Goal: Navigation & Orientation: Find specific page/section

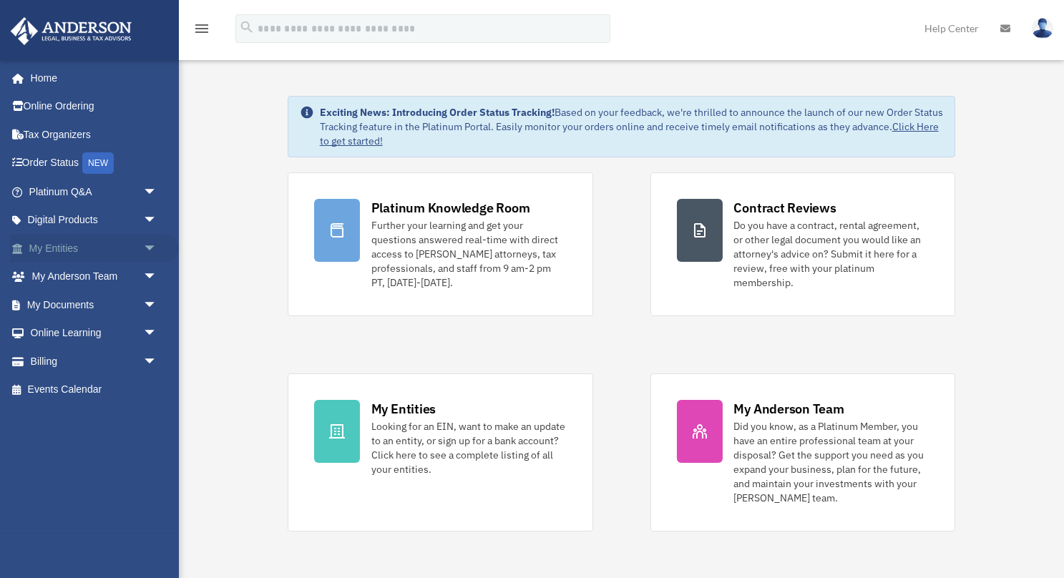
click at [44, 240] on link "My Entities arrow_drop_down" at bounding box center [94, 248] width 169 height 29
click at [150, 241] on span "arrow_drop_down" at bounding box center [157, 248] width 29 height 29
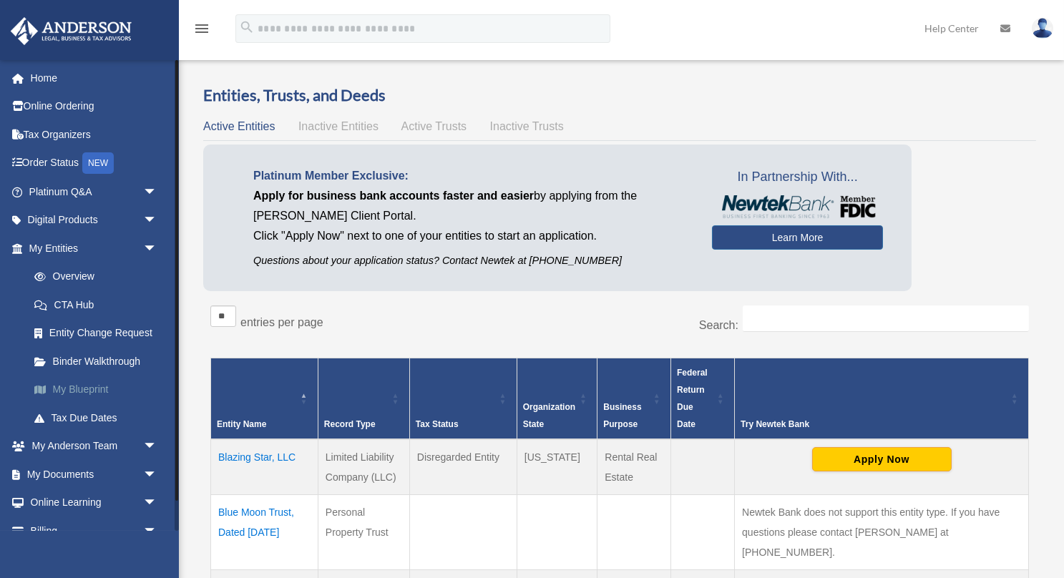
click at [80, 380] on link "My Blueprint" at bounding box center [99, 390] width 159 height 29
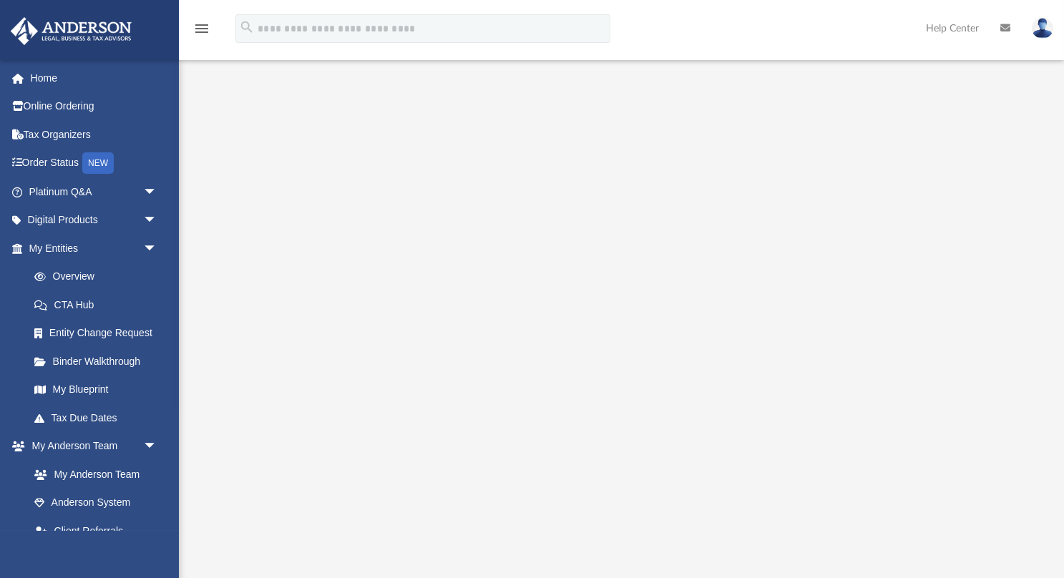
scroll to position [73, 0]
click at [36, 87] on link "Home" at bounding box center [94, 78] width 169 height 29
